Goal: Transaction & Acquisition: Purchase product/service

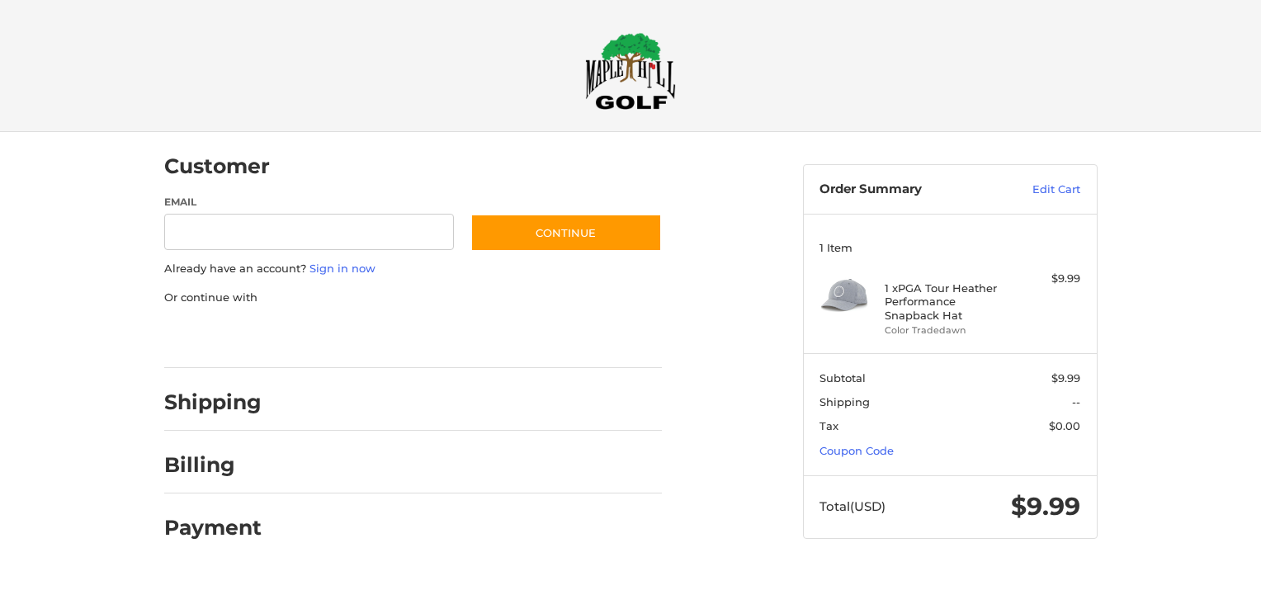
click at [261, 397] on div "Shipping" at bounding box center [413, 403] width 498 height 56
click at [200, 464] on h2 "Billing" at bounding box center [212, 465] width 97 height 26
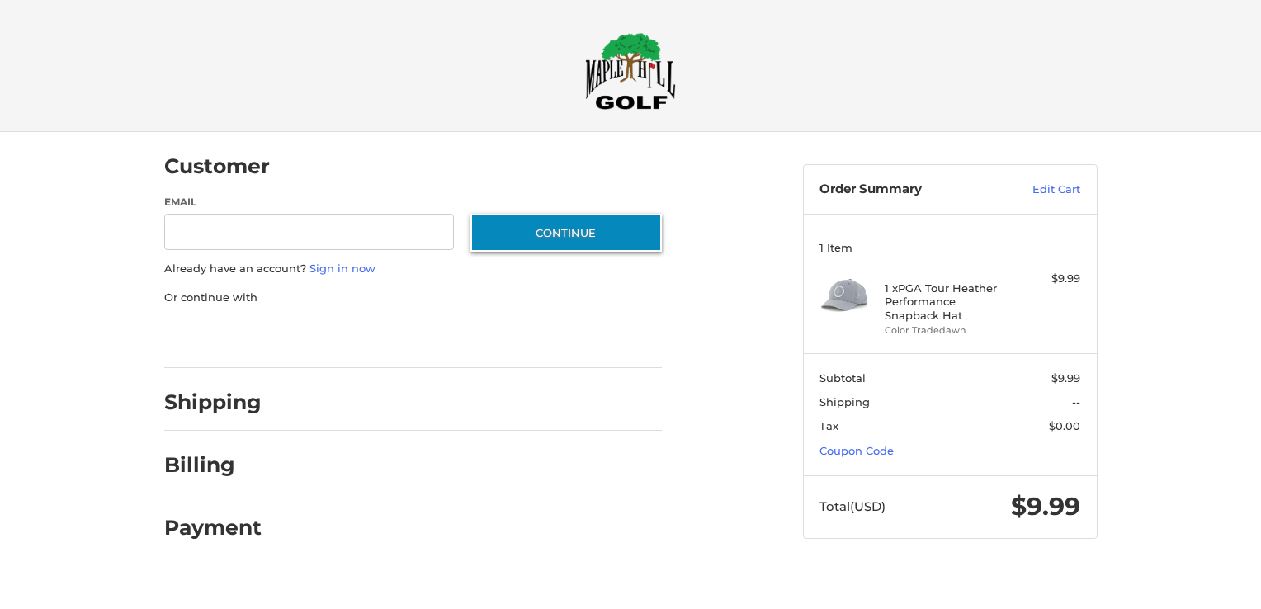
click at [606, 229] on button "Continue" at bounding box center [567, 233] width 192 height 38
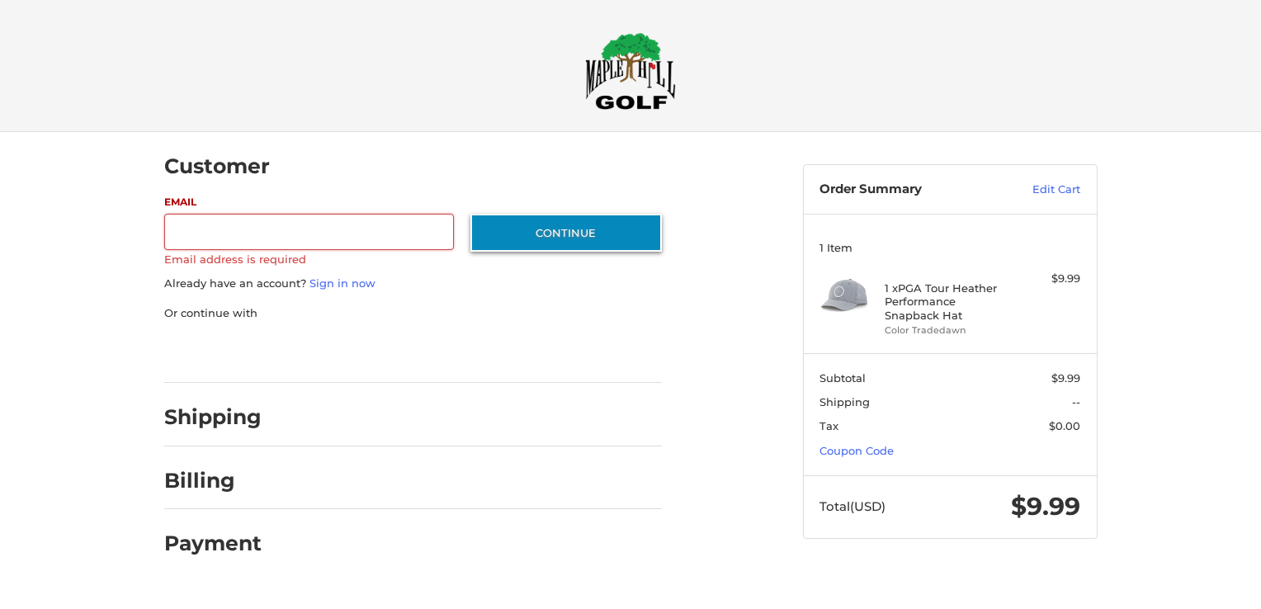
click at [599, 247] on button "Continue" at bounding box center [567, 233] width 192 height 38
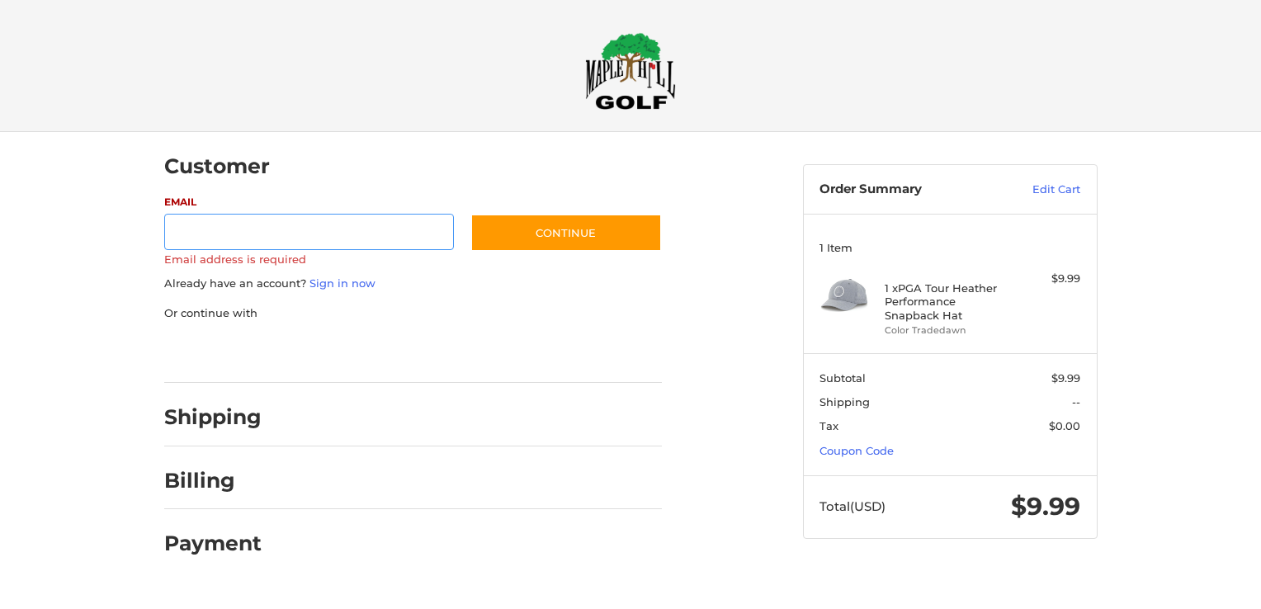
click at [239, 234] on input "Email" at bounding box center [309, 232] width 291 height 37
type input "**********"
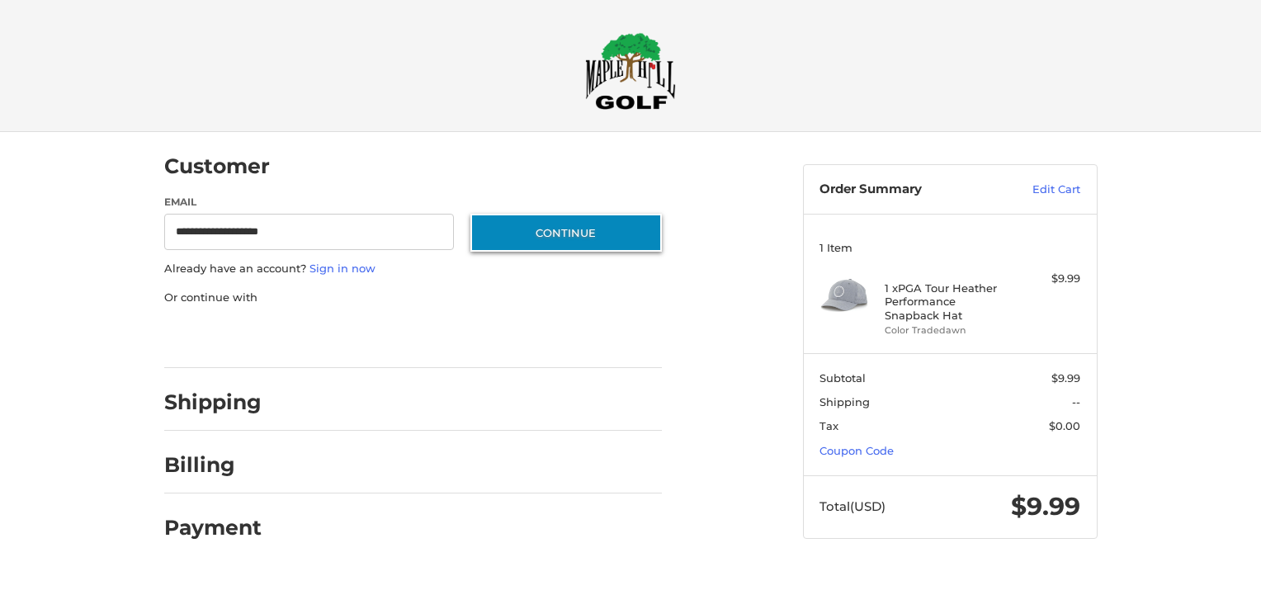
click at [537, 233] on button "Continue" at bounding box center [567, 233] width 192 height 38
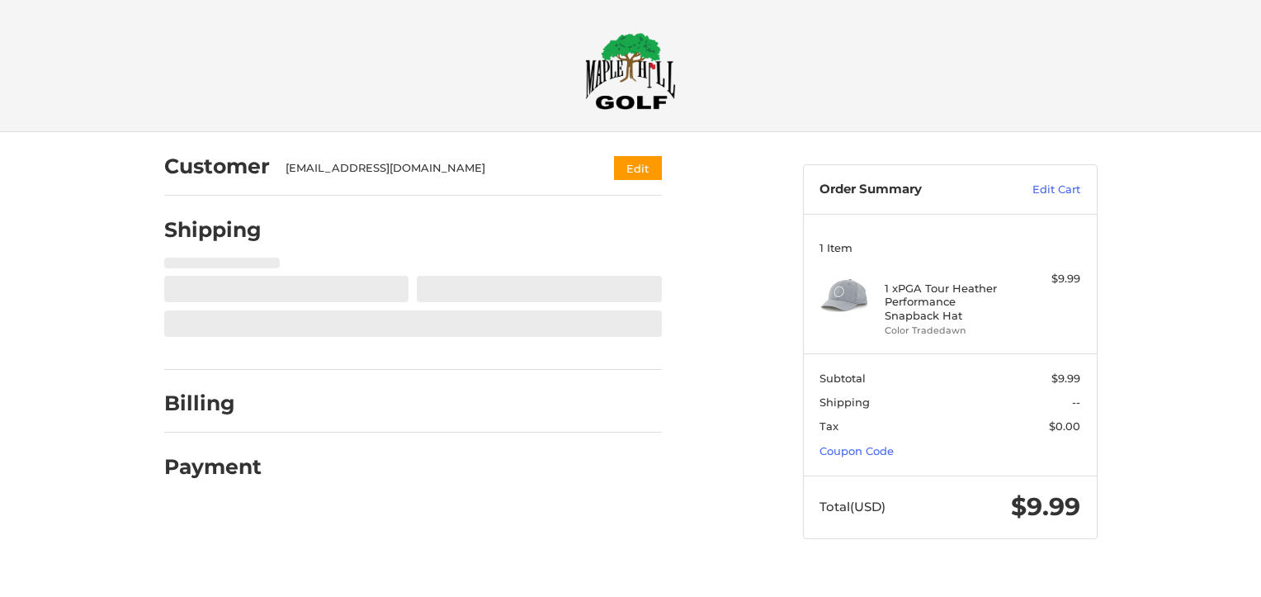
select select "**"
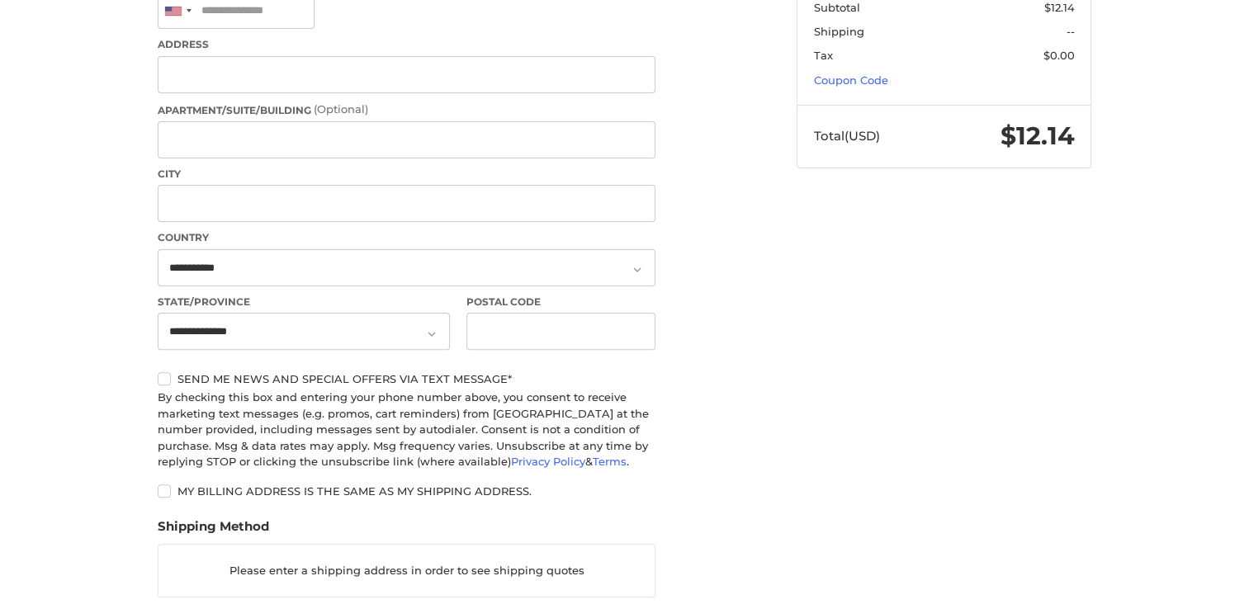
scroll to position [650, 0]
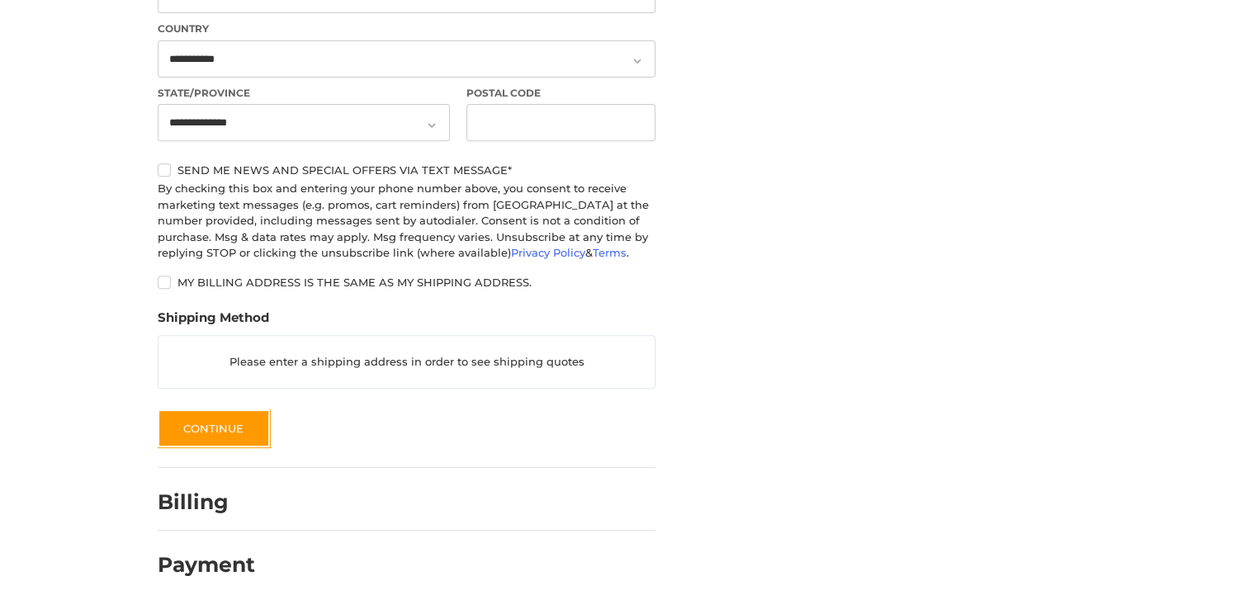
click at [196, 503] on h2 "Billing" at bounding box center [206, 503] width 97 height 26
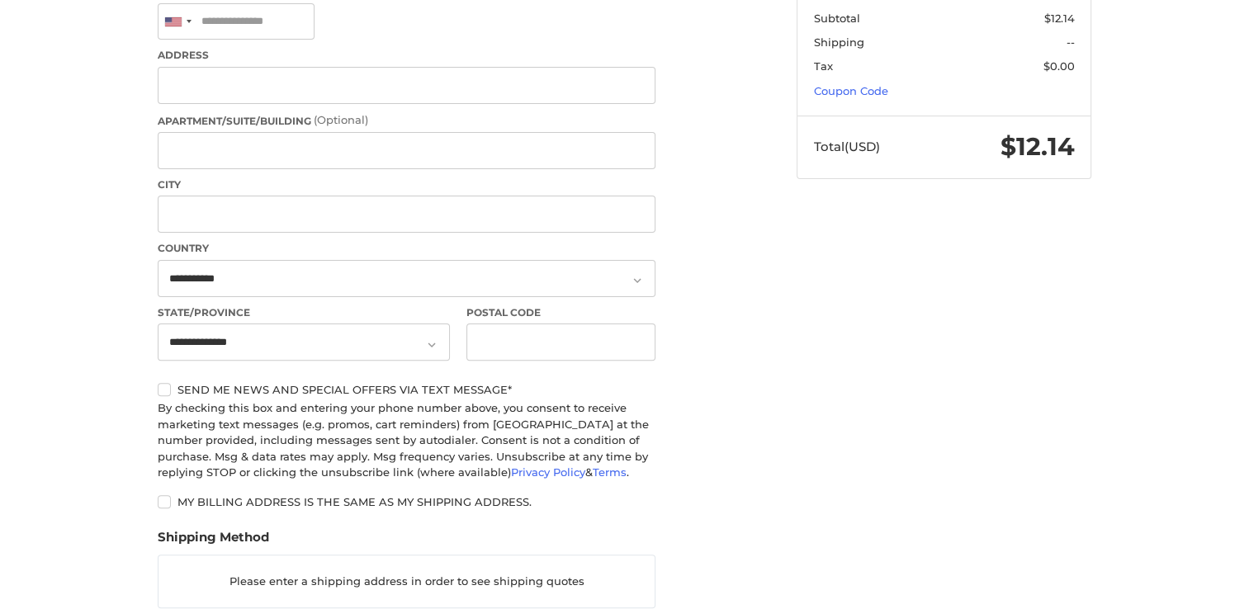
scroll to position [209, 0]
